Goal: Find contact information: Find contact information

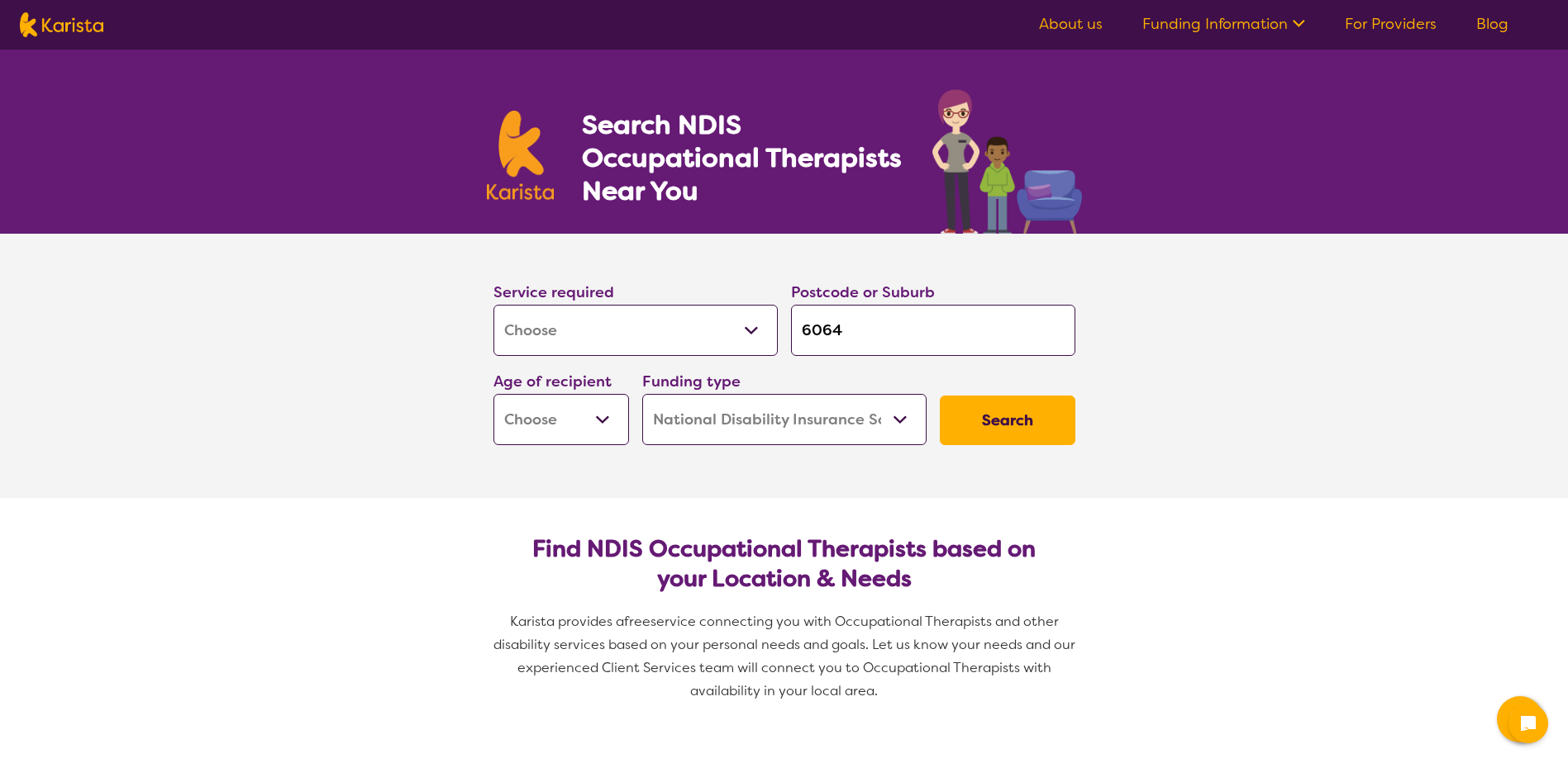
select select "[MEDICAL_DATA]"
select select "NDIS"
select select "[MEDICAL_DATA]"
select select "NDIS"
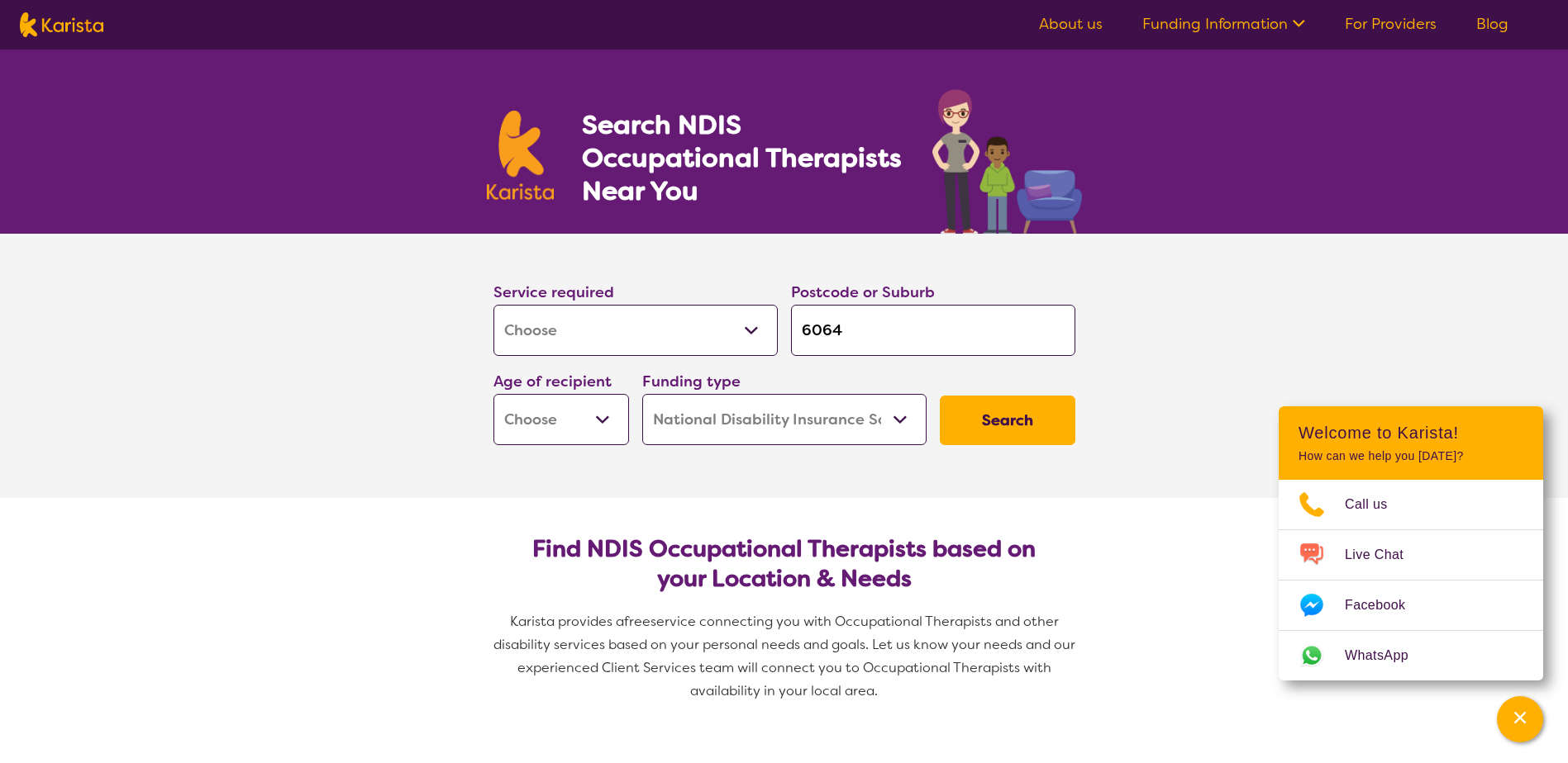
click at [602, 420] on select "Early Childhood - 0 to 9 Child - 10 to 11 Adolescent - 12 to 17 Adult - 18 to 6…" at bounding box center [561, 420] width 136 height 51
select select "AD"
click at [494, 394] on select "Early Childhood - 0 to 9 Child - 10 to 11 Adolescent - 12 to 17 Adult - 18 to 6…" at bounding box center [561, 420] width 136 height 51
select select "AD"
click at [1008, 423] on button "Search" at bounding box center [1007, 420] width 136 height 50
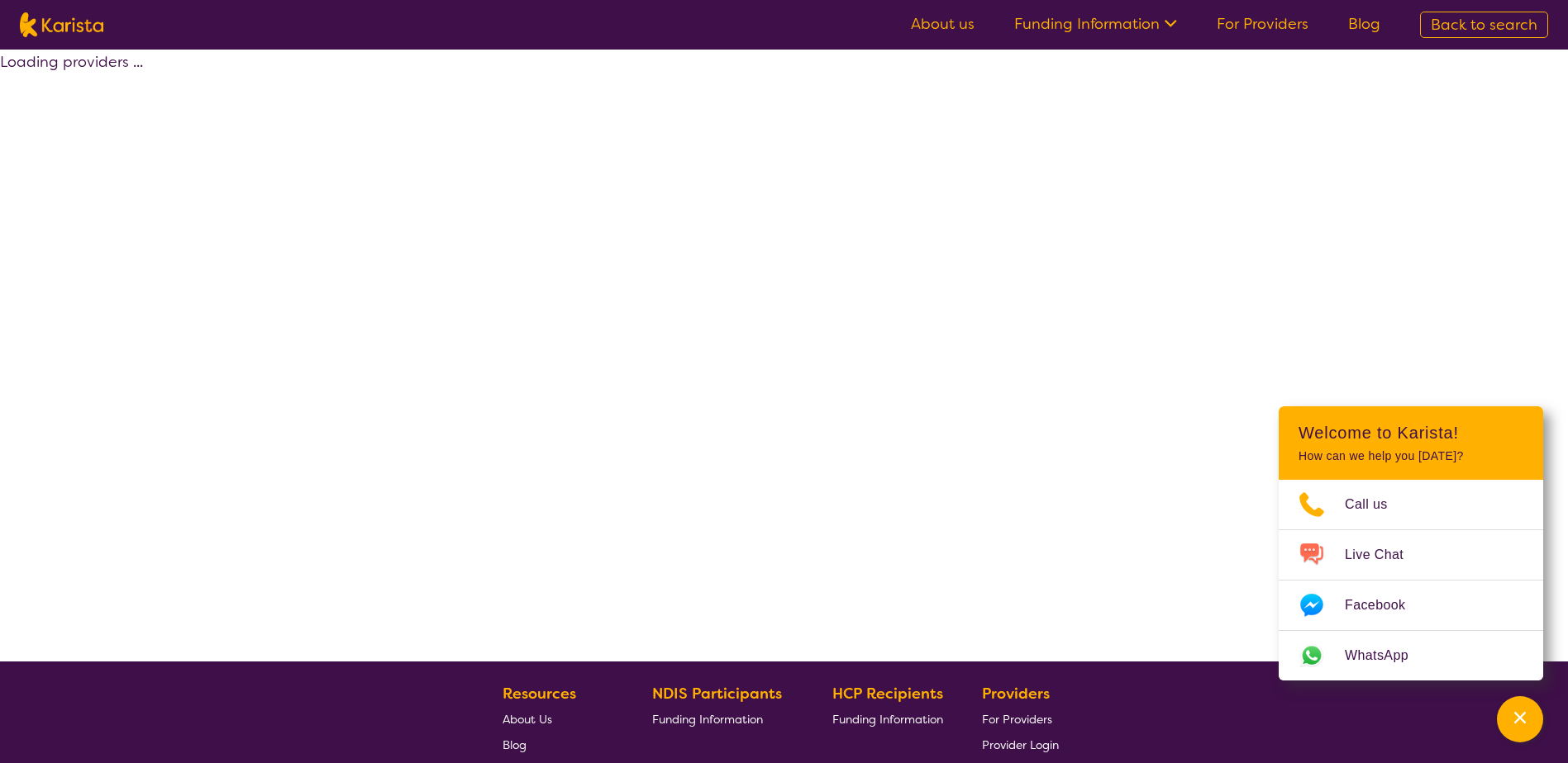
select select "by_score"
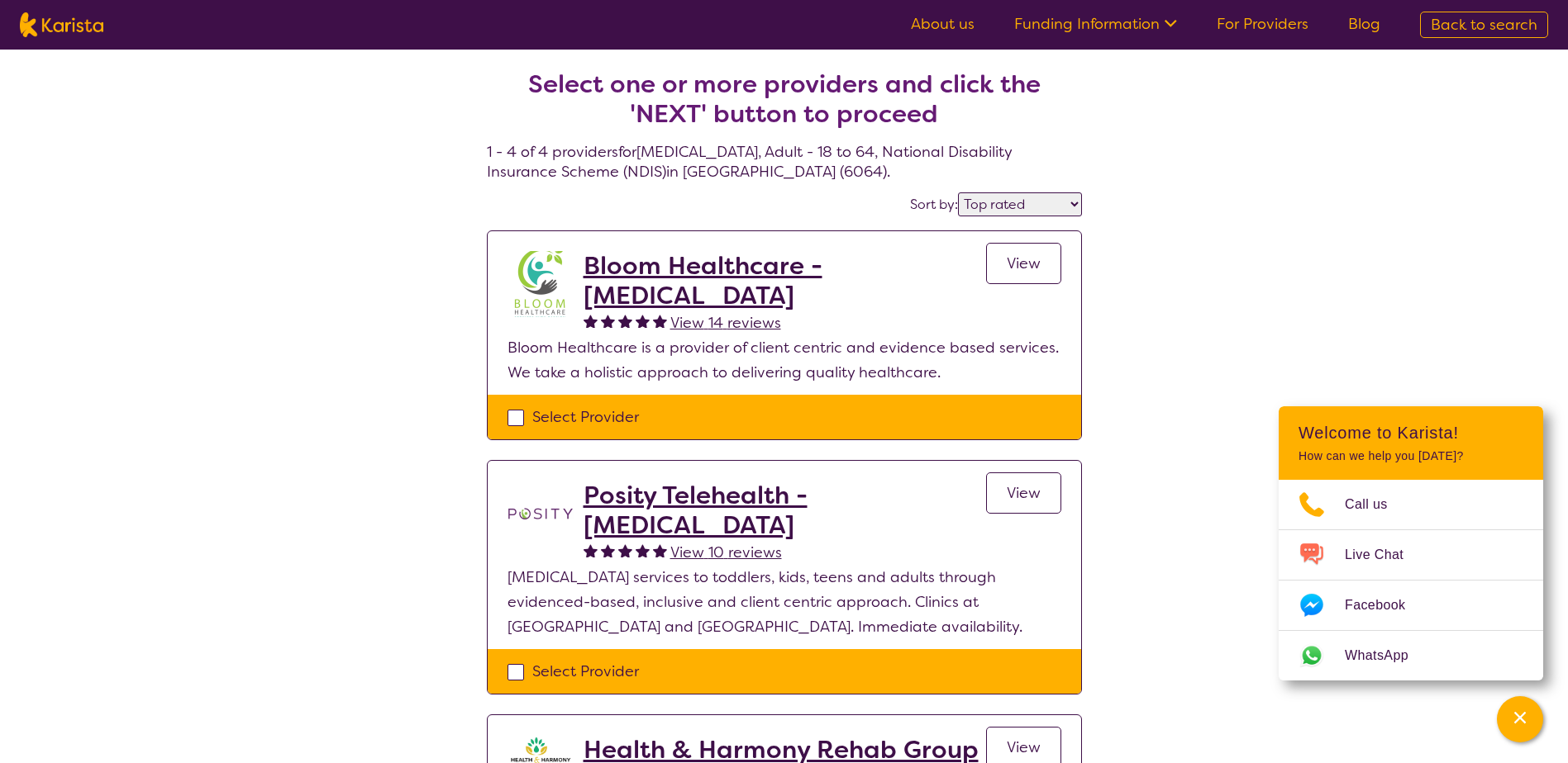
click at [697, 277] on h2 "Bloom Healthcare - [MEDICAL_DATA]" at bounding box center [784, 281] width 402 height 60
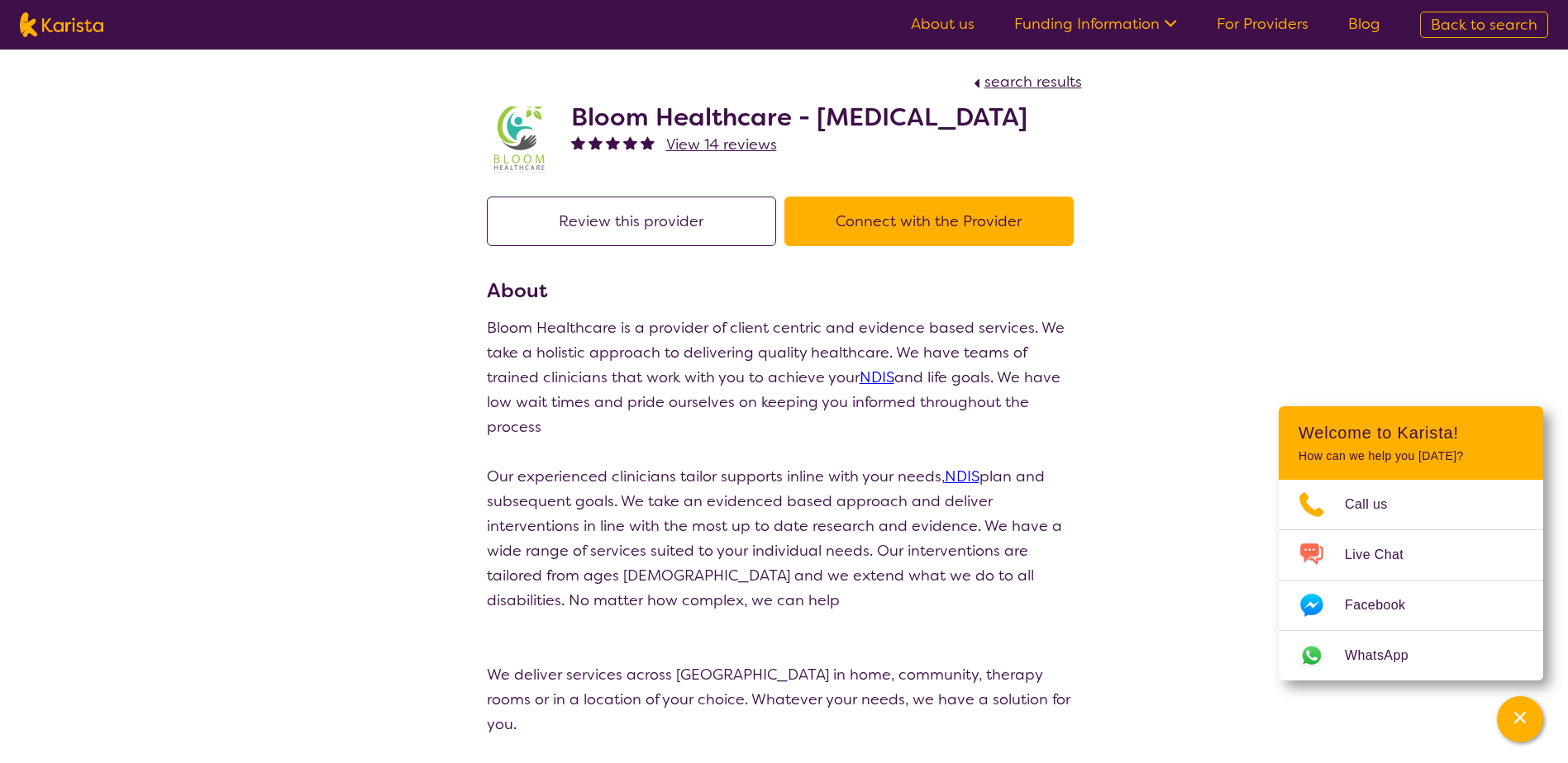
click at [982, 246] on button "Connect with the Provider" at bounding box center [929, 221] width 289 height 50
